Goal: Browse casually

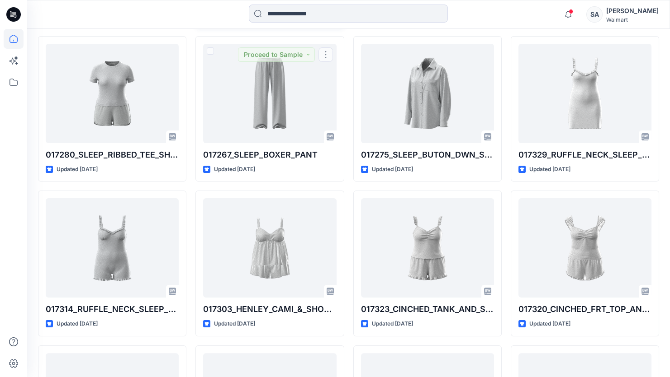
scroll to position [575, 0]
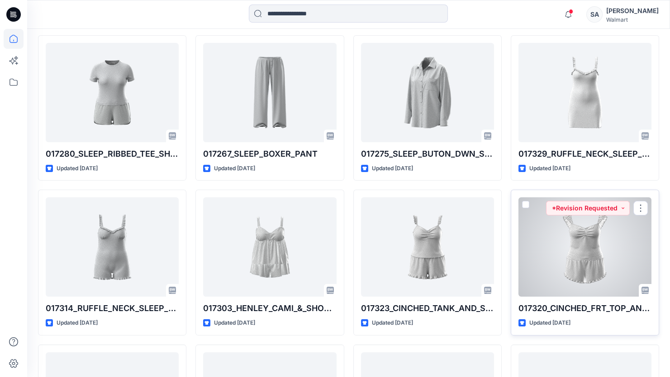
click at [611, 247] on div at bounding box center [584, 247] width 133 height 99
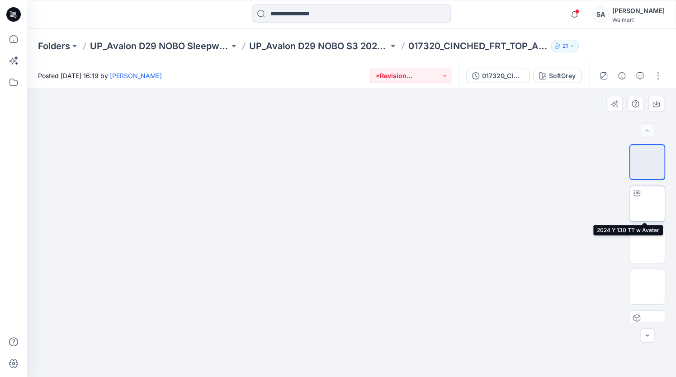
click at [647, 204] on img at bounding box center [647, 204] width 0 height 0
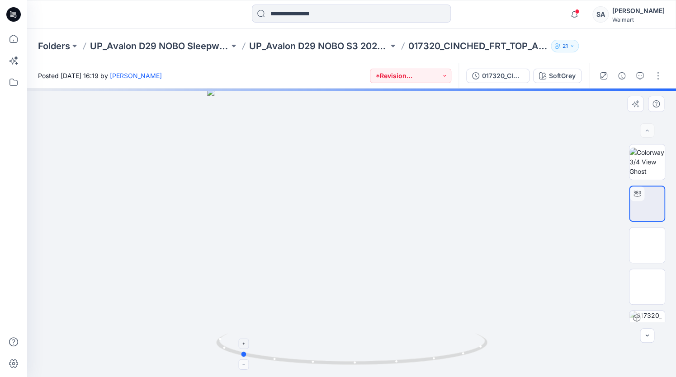
drag, startPoint x: 430, startPoint y: 362, endPoint x: 318, endPoint y: 367, distance: 111.8
click at [318, 367] on icon at bounding box center [353, 351] width 274 height 34
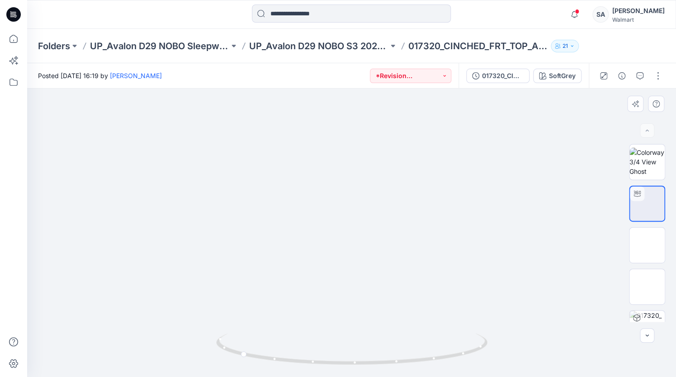
drag, startPoint x: 436, startPoint y: 280, endPoint x: 434, endPoint y: 223, distance: 56.5
click at [434, 223] on img at bounding box center [349, 176] width 671 height 671
drag, startPoint x: 483, startPoint y: 350, endPoint x: 399, endPoint y: 362, distance: 84.5
click at [399, 362] on icon at bounding box center [353, 351] width 274 height 34
drag, startPoint x: 442, startPoint y: 358, endPoint x: 377, endPoint y: 365, distance: 66.0
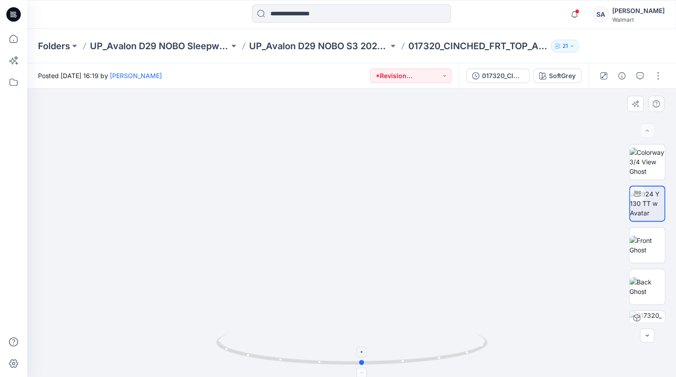
click at [377, 365] on icon at bounding box center [353, 351] width 274 height 34
drag, startPoint x: 433, startPoint y: 355, endPoint x: 516, endPoint y: 344, distance: 84.0
click at [516, 344] on div at bounding box center [351, 233] width 649 height 289
drag, startPoint x: 388, startPoint y: 361, endPoint x: 257, endPoint y: 366, distance: 131.7
click at [257, 366] on icon at bounding box center [353, 351] width 274 height 34
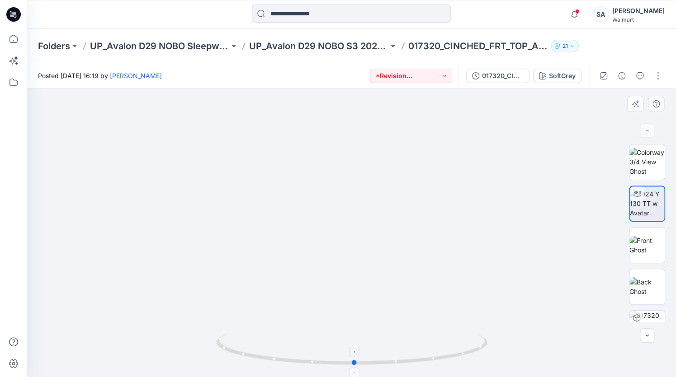
drag, startPoint x: 267, startPoint y: 367, endPoint x: 303, endPoint y: 366, distance: 35.7
click at [303, 366] on div at bounding box center [351, 354] width 271 height 45
drag, startPoint x: 371, startPoint y: 348, endPoint x: 455, endPoint y: 333, distance: 85.4
click at [455, 334] on icon at bounding box center [353, 351] width 274 height 34
drag, startPoint x: 427, startPoint y: 363, endPoint x: 499, endPoint y: 352, distance: 72.6
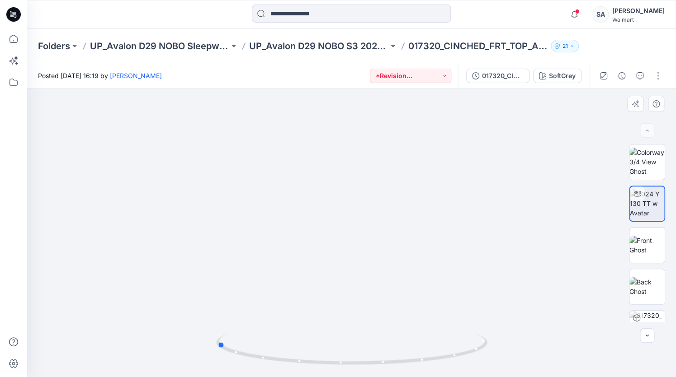
click at [499, 352] on div at bounding box center [351, 233] width 649 height 289
drag, startPoint x: 374, startPoint y: 364, endPoint x: 443, endPoint y: 351, distance: 69.4
click at [443, 351] on icon at bounding box center [353, 351] width 274 height 34
drag, startPoint x: 443, startPoint y: 351, endPoint x: 497, endPoint y: 329, distance: 59.2
click at [497, 329] on div at bounding box center [351, 233] width 649 height 289
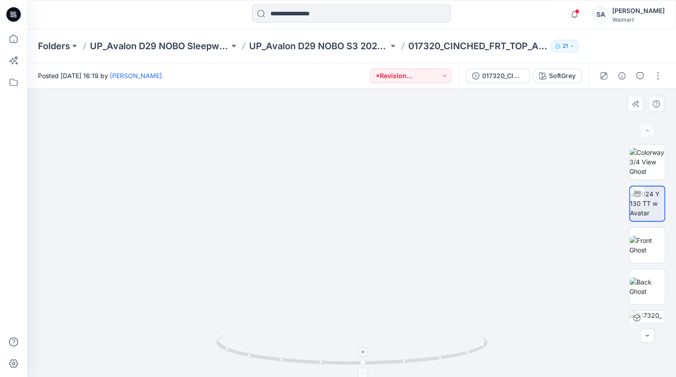
drag, startPoint x: 313, startPoint y: 151, endPoint x: 386, endPoint y: 341, distance: 204.2
click at [386, 341] on div at bounding box center [351, 233] width 649 height 289
drag, startPoint x: 371, startPoint y: 158, endPoint x: 373, endPoint y: 189, distance: 30.8
click at [373, 189] on img at bounding box center [355, 198] width 1820 height 1820
click at [12, 11] on icon at bounding box center [13, 14] width 14 height 14
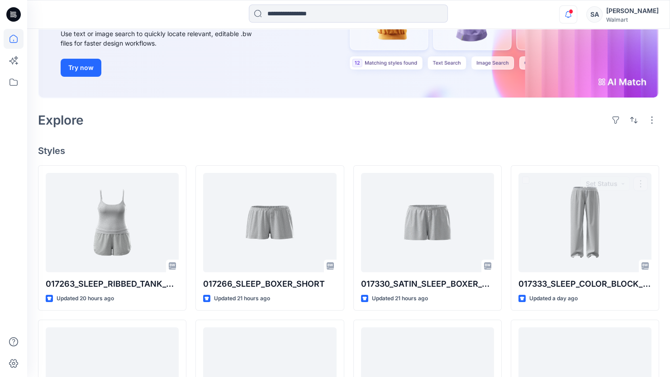
scroll to position [134, 0]
